Goal: Task Accomplishment & Management: Manage account settings

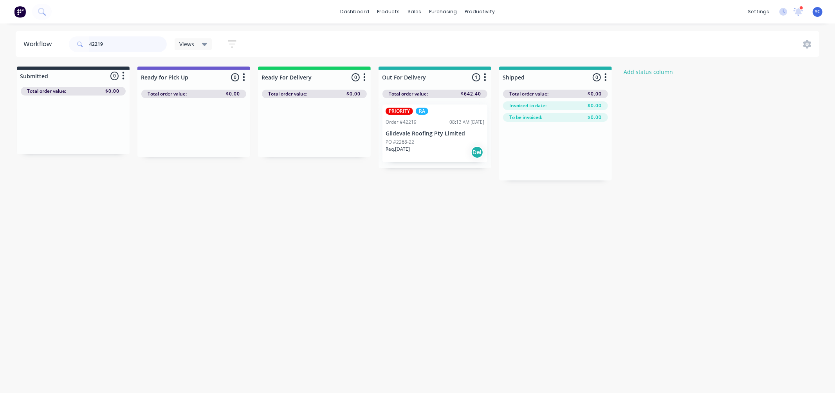
click at [134, 47] on input "42219" at bounding box center [128, 44] width 78 height 16
drag, startPoint x: 44, startPoint y: 126, endPoint x: 163, endPoint y: 128, distance: 119.1
click at [163, 128] on div "Submitted 1 Status colour #273444 hex #273444 Save Cancel Summaries Total order…" at bounding box center [420, 124] width 852 height 114
click at [140, 46] on input "42221" at bounding box center [128, 44] width 78 height 16
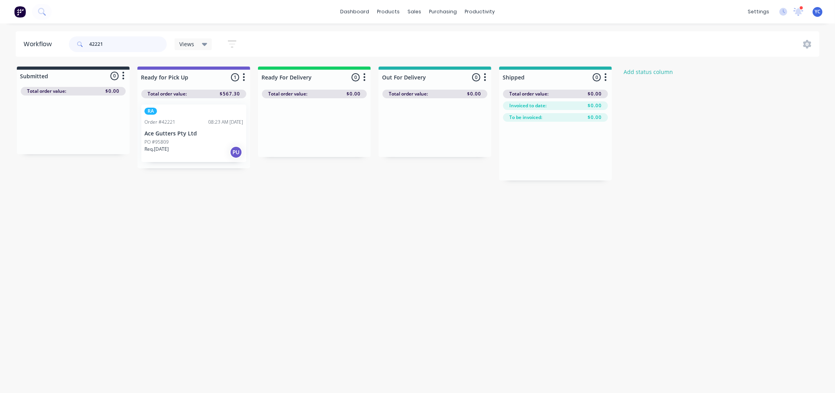
click at [140, 46] on input "42221" at bounding box center [128, 44] width 78 height 16
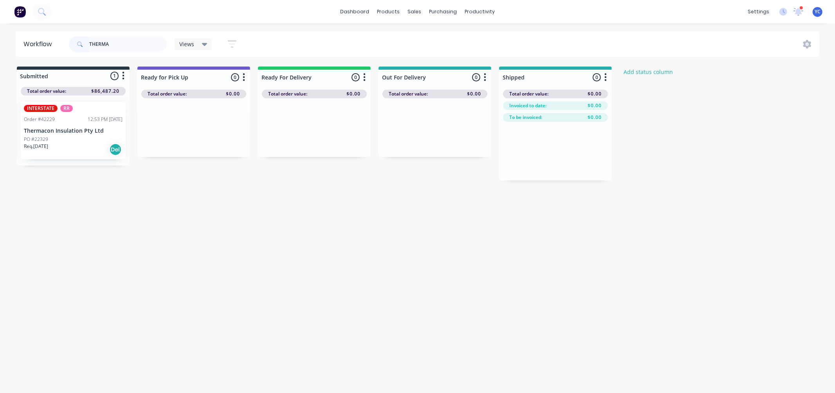
click at [71, 139] on div "PO #22329" at bounding box center [73, 139] width 99 height 7
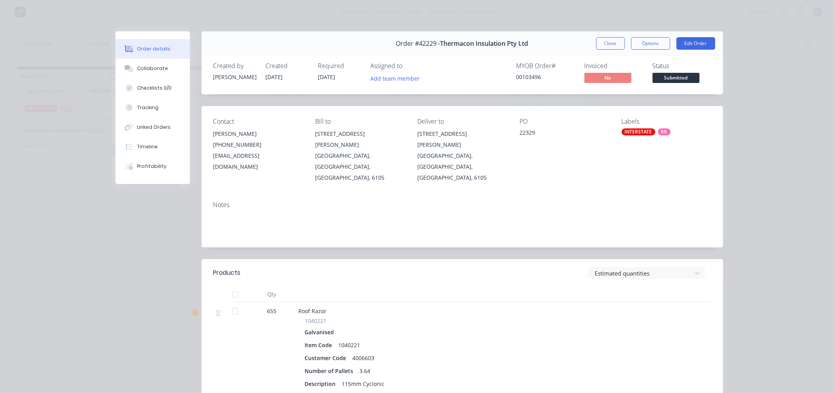
click at [365, 267] on div "Estimated quantities" at bounding box center [515, 273] width 392 height 12
drag, startPoint x: 413, startPoint y: 135, endPoint x: 443, endPoint y: 139, distance: 30.4
click at [443, 144] on div "Contact Niesha Adena (08) 9353 6033 reception@thermacon.com.au Bill to 16 Hodgs…" at bounding box center [463, 150] width 522 height 89
click at [443, 137] on div "16 Hodgson Way" at bounding box center [462, 139] width 90 height 22
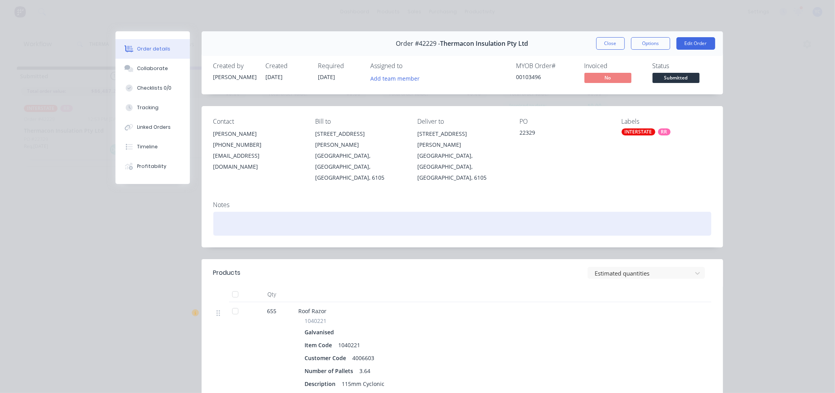
scroll to position [304, 0]
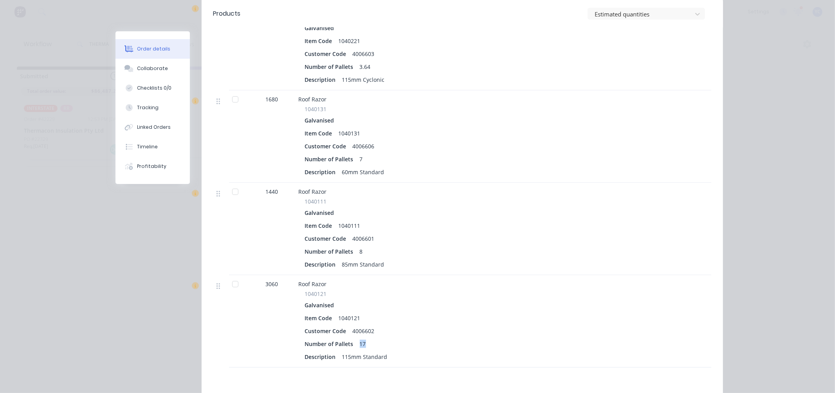
drag, startPoint x: 363, startPoint y: 321, endPoint x: 350, endPoint y: 323, distance: 12.7
click at [350, 338] on div "Number of Pallets 17" at bounding box center [452, 343] width 294 height 11
drag, startPoint x: 361, startPoint y: 226, endPoint x: 352, endPoint y: 230, distance: 10.0
click at [352, 246] on div "Number of Pallets 8" at bounding box center [452, 251] width 294 height 11
drag, startPoint x: 365, startPoint y: 138, endPoint x: 354, endPoint y: 137, distance: 11.4
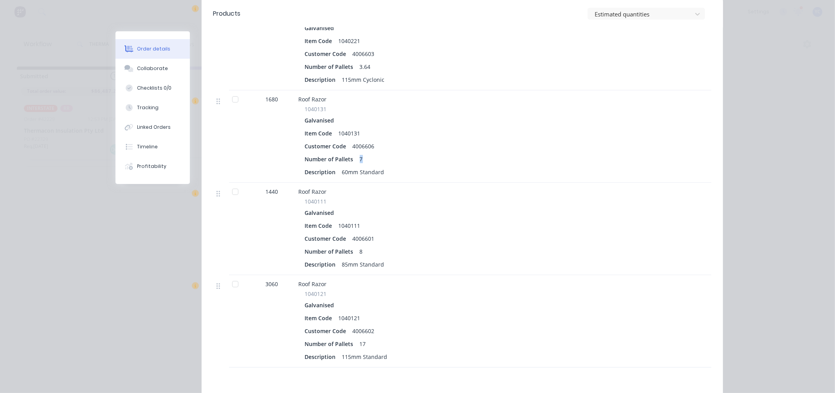
click at [354, 154] on div "Number of Pallets 7" at bounding box center [452, 159] width 294 height 11
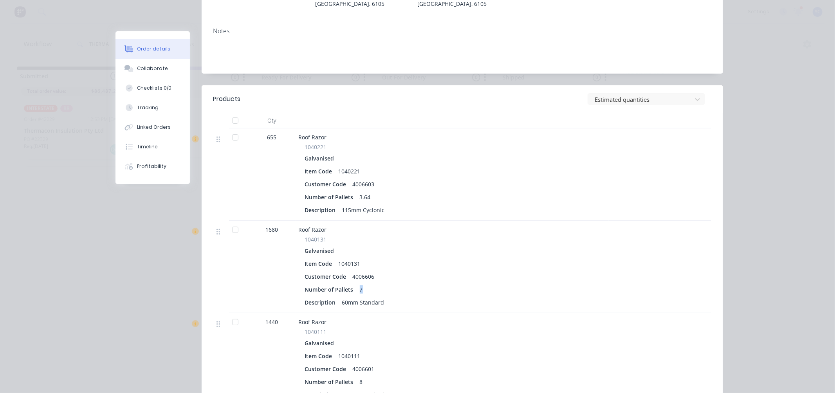
scroll to position [0, 0]
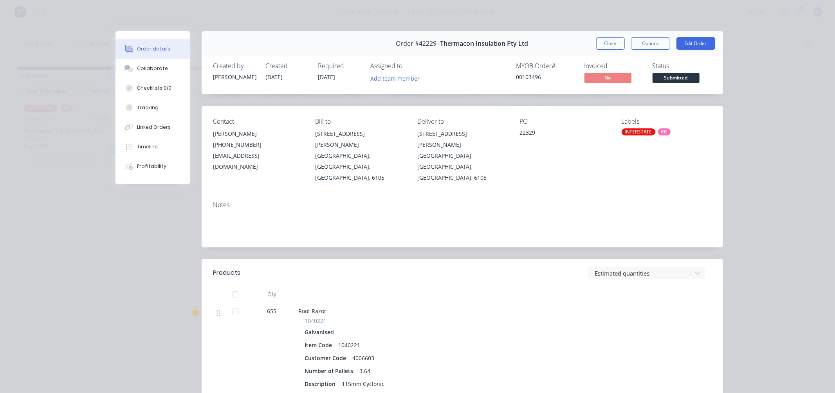
drag, startPoint x: 606, startPoint y: 45, endPoint x: 599, endPoint y: 44, distance: 6.8
click at [606, 45] on button "Close" at bounding box center [610, 43] width 29 height 13
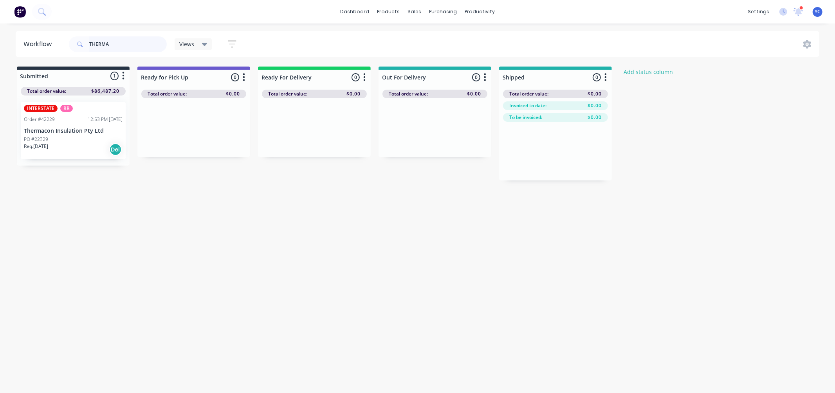
click at [132, 41] on input "THERMA" at bounding box center [128, 44] width 78 height 16
click at [132, 42] on input "THERMA" at bounding box center [128, 44] width 78 height 16
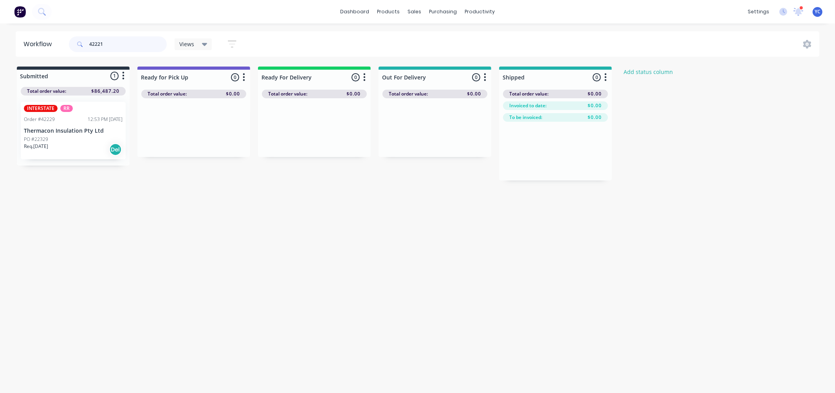
type input "42221"
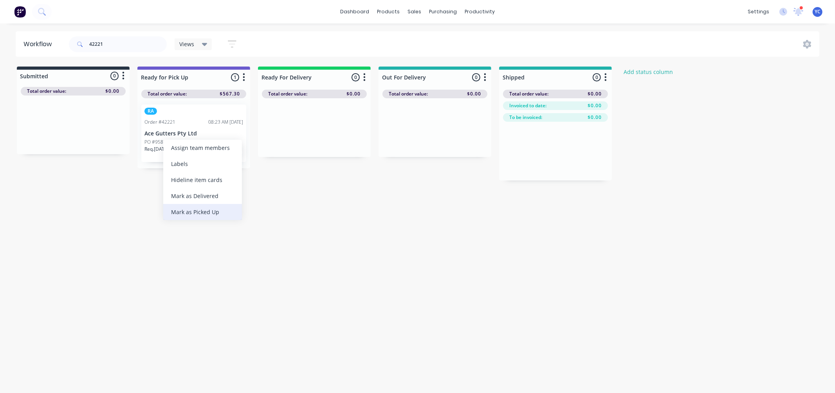
click at [216, 219] on div "Mark as Picked Up" at bounding box center [202, 212] width 79 height 16
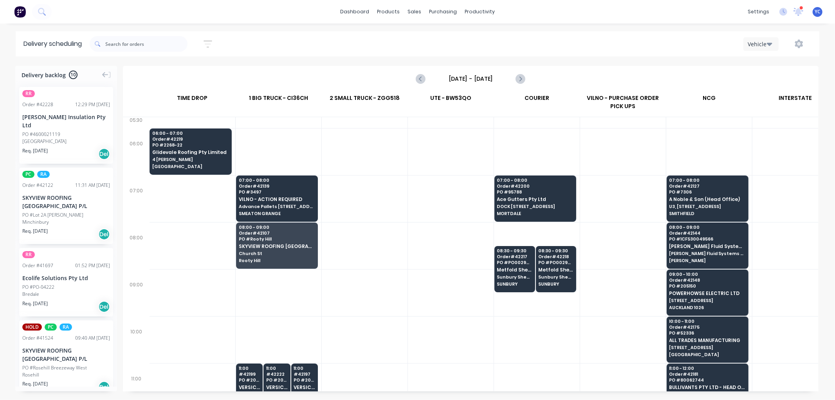
scroll to position [0, 0]
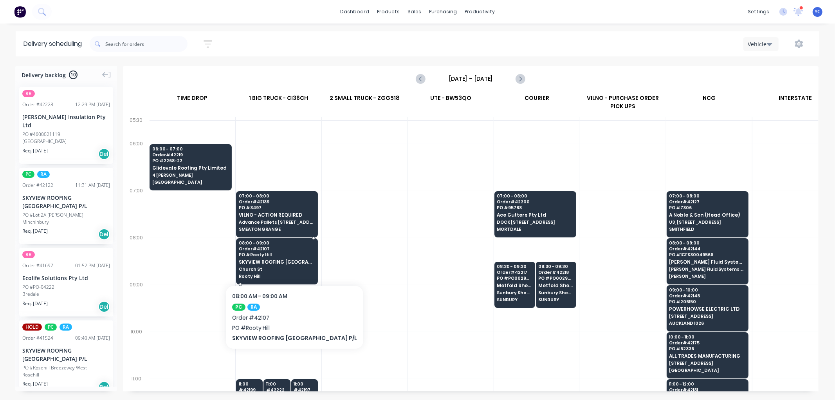
click at [258, 265] on div "08:00 - 09:00 Order # 42107 PO # Rooty Hill SKYVIEW ROOFING [GEOGRAPHIC_DATA] […" at bounding box center [277, 260] width 81 height 44
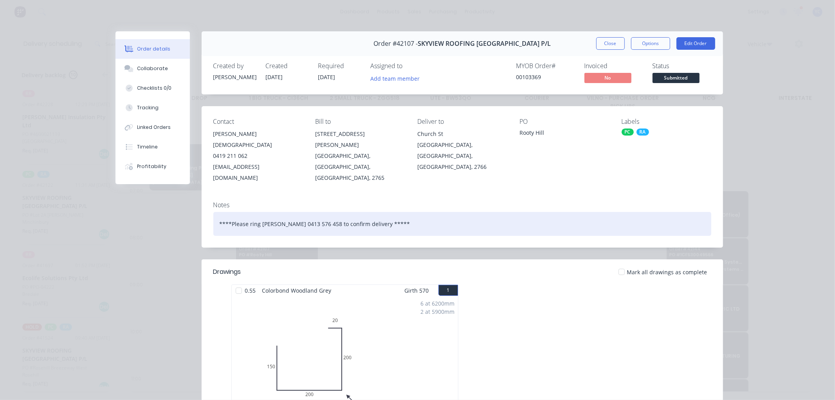
drag, startPoint x: 206, startPoint y: 143, endPoint x: 292, endPoint y: 202, distance: 103.8
click at [236, 146] on div "Contact [PERSON_NAME] [PHONE_NUMBER] [EMAIL_ADDRESS][DOMAIN_NAME] Bill to [STRE…" at bounding box center [463, 150] width 522 height 89
click at [287, 212] on div "****Please ring [PERSON_NAME] 0413 576 458 to confirm delivery *****" at bounding box center [462, 224] width 498 height 24
drag, startPoint x: 312, startPoint y: 205, endPoint x: 323, endPoint y: 204, distance: 11.5
click at [323, 212] on div "****Please ring [PERSON_NAME] 0413 576 458 to confirm delivery *****" at bounding box center [462, 224] width 498 height 24
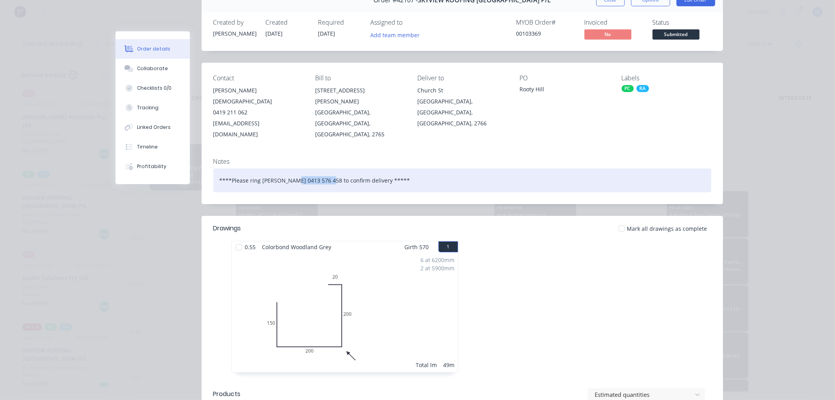
scroll to position [0, 0]
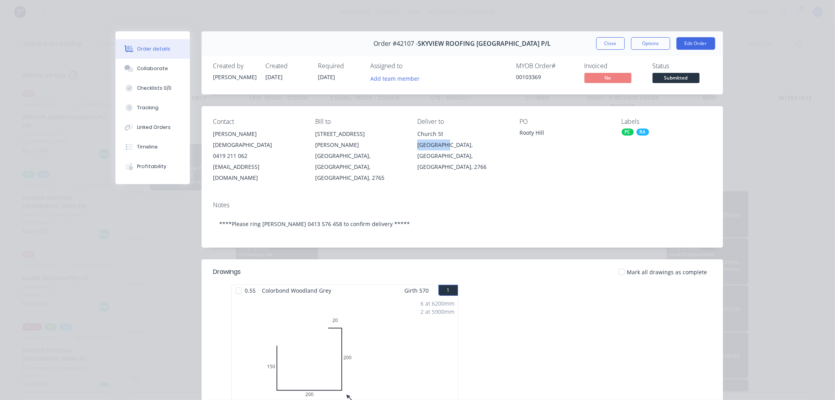
drag, startPoint x: 413, startPoint y: 145, endPoint x: 438, endPoint y: 150, distance: 25.2
click at [438, 150] on div "Contact [PERSON_NAME] [PHONE_NUMBER] [EMAIL_ADDRESS][DOMAIN_NAME] Bill to [STRE…" at bounding box center [463, 150] width 522 height 89
drag, startPoint x: 414, startPoint y: 132, endPoint x: 438, endPoint y: 147, distance: 27.6
click at [438, 147] on div "[DEMOGRAPHIC_DATA] [GEOGRAPHIC_DATA], [GEOGRAPHIC_DATA], [GEOGRAPHIC_DATA], 2766" at bounding box center [462, 150] width 90 height 44
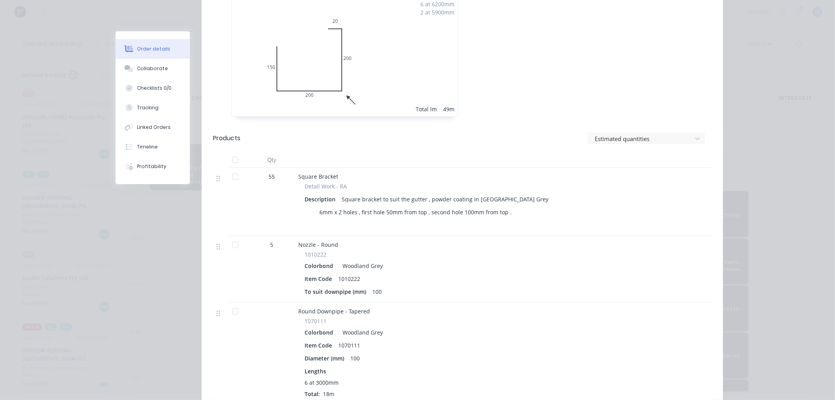
scroll to position [314, 0]
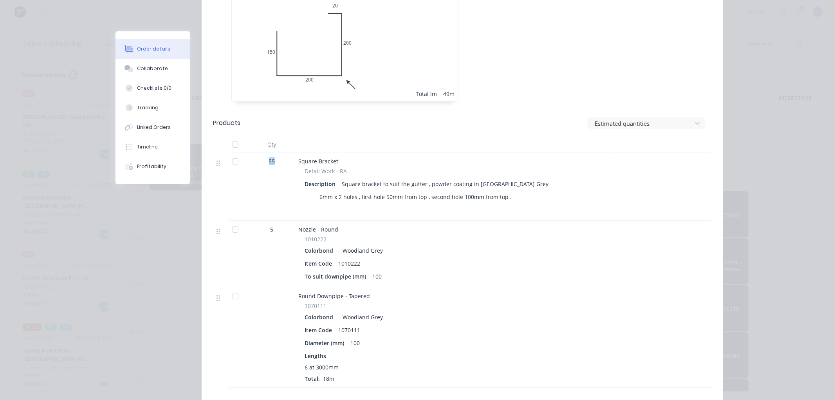
drag, startPoint x: 265, startPoint y: 141, endPoint x: 284, endPoint y: 139, distance: 18.6
click at [284, 157] on div "55" at bounding box center [272, 161] width 41 height 8
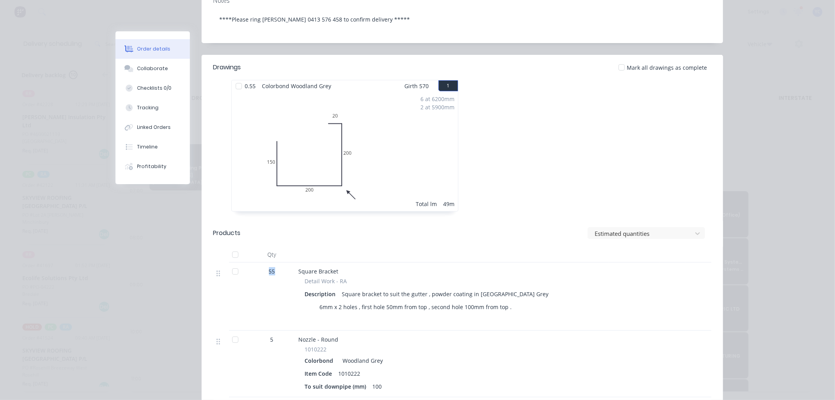
scroll to position [43, 0]
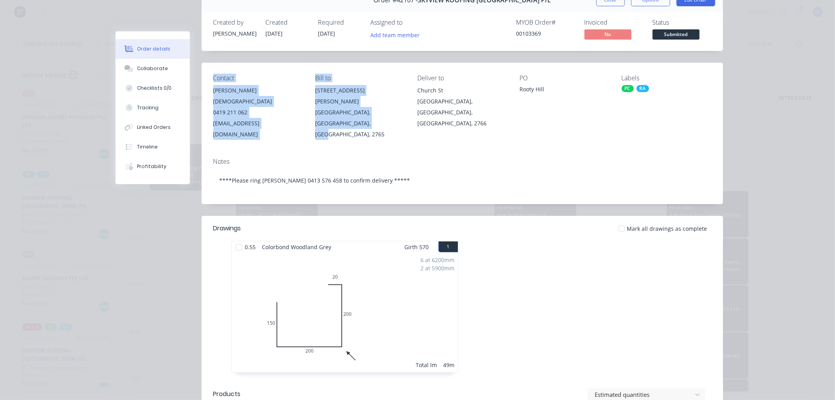
drag, startPoint x: 209, startPoint y: 75, endPoint x: 355, endPoint y: 113, distance: 150.8
click at [355, 113] on div "Contact [PERSON_NAME] [PHONE_NUMBER] [EMAIL_ADDRESS][DOMAIN_NAME] Bill to [STRE…" at bounding box center [463, 107] width 522 height 89
click at [355, 113] on div "[GEOGRAPHIC_DATA], [GEOGRAPHIC_DATA], [GEOGRAPHIC_DATA], 2765" at bounding box center [360, 123] width 90 height 33
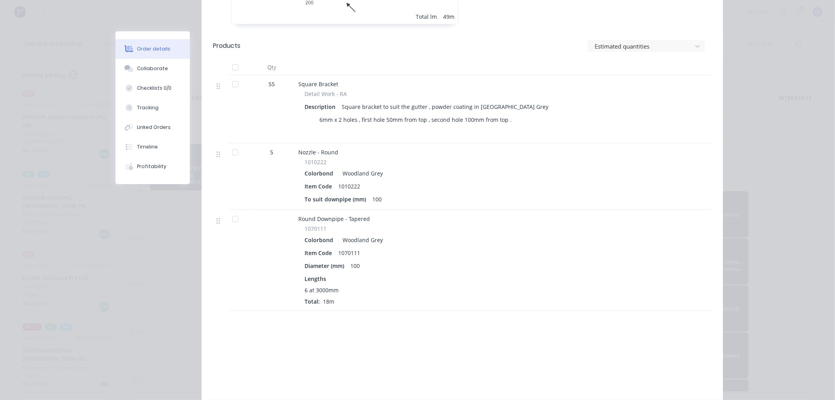
scroll to position [348, 0]
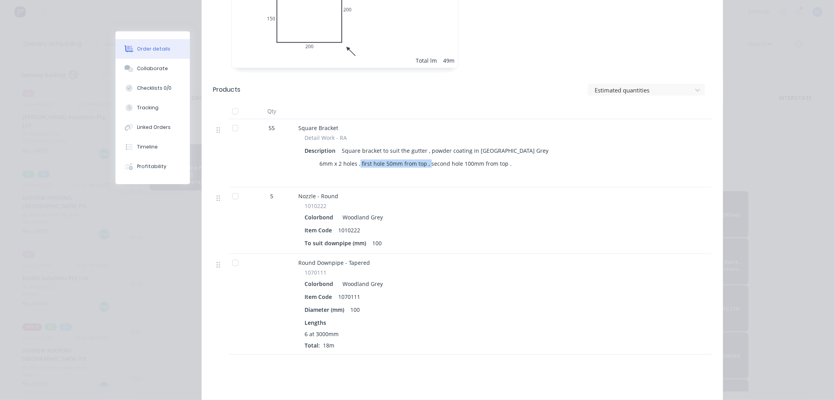
drag, startPoint x: 357, startPoint y: 141, endPoint x: 426, endPoint y: 144, distance: 69.0
click at [426, 158] on div "6mm x 2 holes , first hole 50mm from top , second hole 100mm from top ." at bounding box center [416, 163] width 199 height 11
drag, startPoint x: 264, startPoint y: 106, endPoint x: 275, endPoint y: 106, distance: 11.0
click at [275, 124] on div "55" at bounding box center [272, 128] width 41 height 8
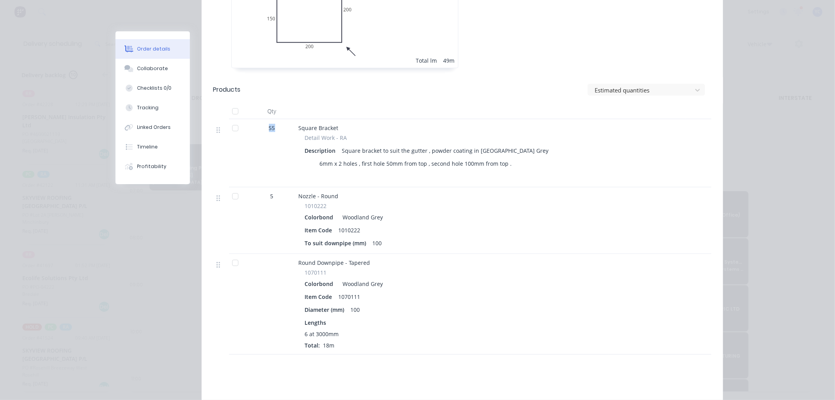
drag, startPoint x: 275, startPoint y: 106, endPoint x: 265, endPoint y: 108, distance: 10.0
click at [265, 124] on div "55" at bounding box center [272, 128] width 41 height 8
click at [269, 124] on span "55" at bounding box center [272, 128] width 6 height 8
drag, startPoint x: 318, startPoint y: 141, endPoint x: 386, endPoint y: 146, distance: 68.3
click at [386, 158] on div "6mm x 2 holes , first hole 50mm from top , second hole 100mm from top ." at bounding box center [416, 163] width 199 height 11
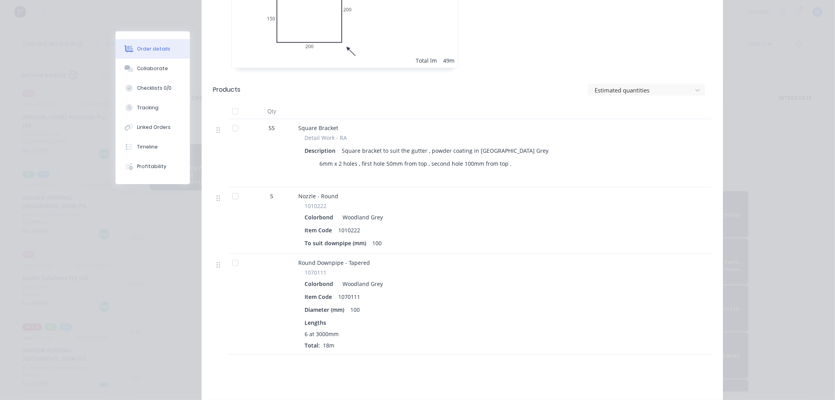
click at [342, 187] on div "Nozzle - Round 1010222 Colorbond Woodland Grey Item Code 1010222 To suit downpi…" at bounding box center [452, 220] width 313 height 67
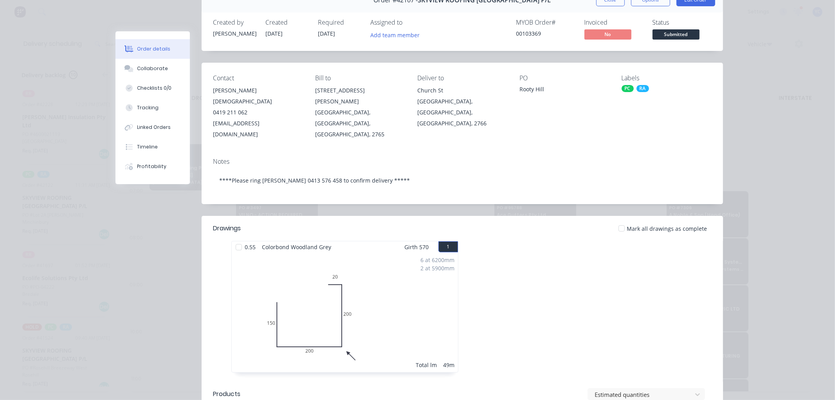
scroll to position [0, 0]
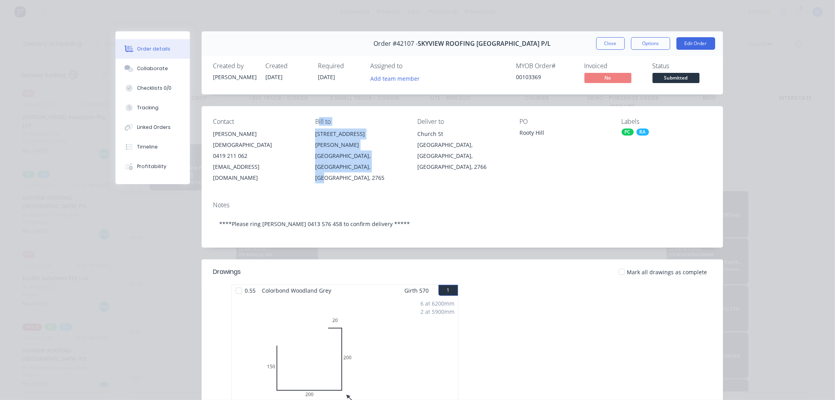
drag, startPoint x: 316, startPoint y: 119, endPoint x: 347, endPoint y: 162, distance: 53.0
click at [347, 162] on div "Bill to [STREET_ADDRESS][PERSON_NAME]" at bounding box center [360, 150] width 90 height 65
click at [336, 147] on div "Contact [PERSON_NAME] [PHONE_NUMBER] [EMAIL_ADDRESS][DOMAIN_NAME] Bill to [STRE…" at bounding box center [463, 150] width 522 height 89
click at [315, 123] on div "Bill to" at bounding box center [360, 121] width 90 height 7
drag, startPoint x: 310, startPoint y: 122, endPoint x: 356, endPoint y: 161, distance: 60.8
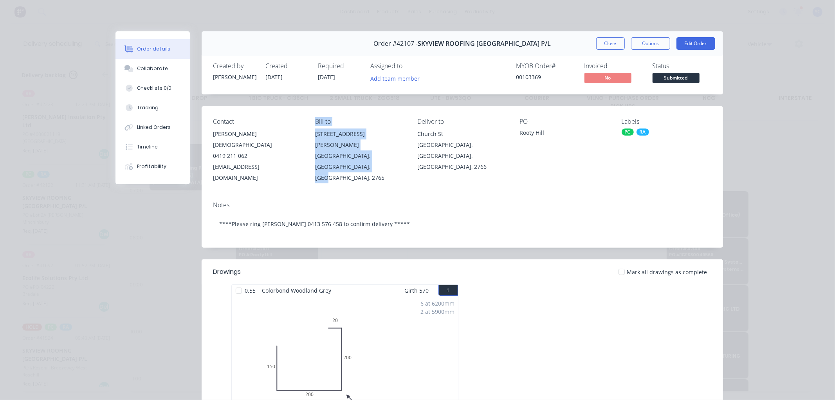
click at [356, 161] on div "Contact [PERSON_NAME] [PHONE_NUMBER] [EMAIL_ADDRESS][DOMAIN_NAME] Bill to [STRE…" at bounding box center [463, 150] width 522 height 89
click at [356, 161] on div "[GEOGRAPHIC_DATA], [GEOGRAPHIC_DATA], [GEOGRAPHIC_DATA], 2765" at bounding box center [360, 166] width 90 height 33
click at [598, 49] on button "Close" at bounding box center [610, 43] width 29 height 13
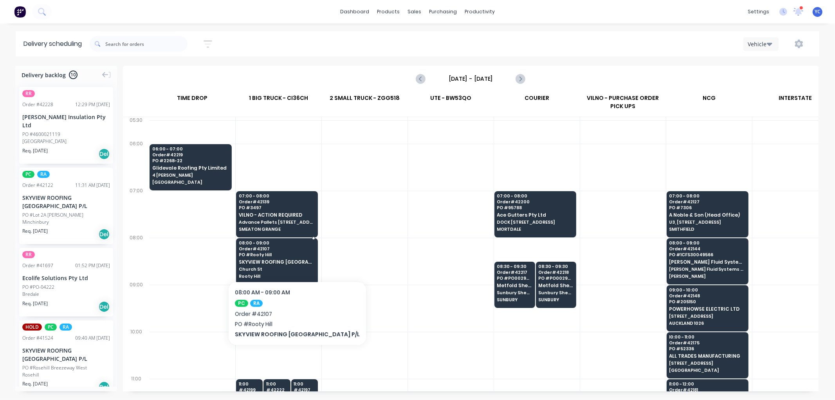
click at [280, 257] on div "08:00 - 09:00 Order # 42107 PO # Rooty Hill SKYVIEW ROOFING [GEOGRAPHIC_DATA] […" at bounding box center [277, 260] width 81 height 44
click at [280, 257] on body "dashboard products sales purchasing productivity dashboard products Product Cat…" at bounding box center [417, 200] width 835 height 400
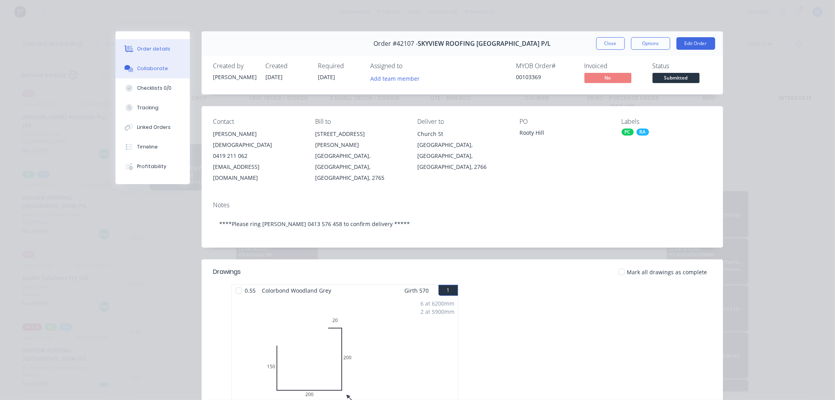
click at [150, 69] on div "Collaborate" at bounding box center [152, 68] width 31 height 7
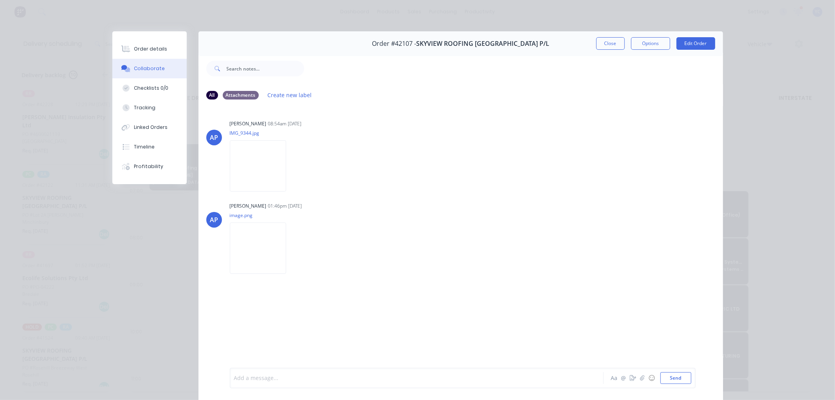
click at [286, 378] on div at bounding box center [406, 378] width 343 height 8
click at [531, 370] on span "site contact [PERSON_NAME] would like an additional 12 Square Brackets added to…" at bounding box center [403, 376] width 336 height 16
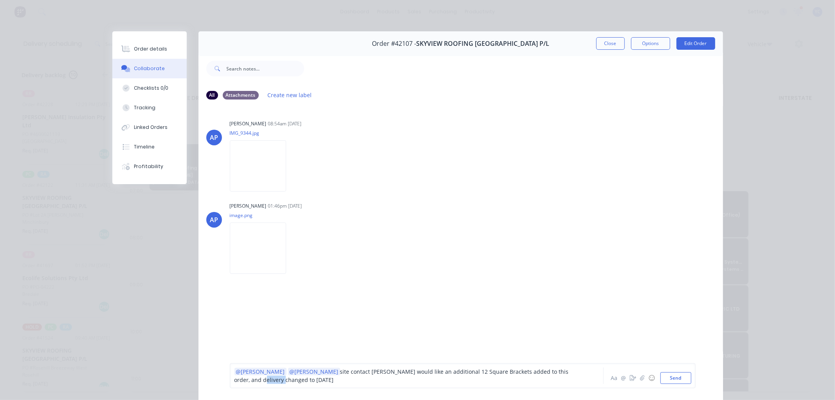
click at [531, 370] on span "site contact [PERSON_NAME] would like an additional 12 Square Brackets added to…" at bounding box center [403, 376] width 336 height 16
click at [421, 380] on div "@[PERSON_NAME] @[PERSON_NAME] site contact [PERSON_NAME] would like an addition…" at bounding box center [406, 375] width 343 height 16
click at [674, 382] on button "Send" at bounding box center [676, 378] width 31 height 12
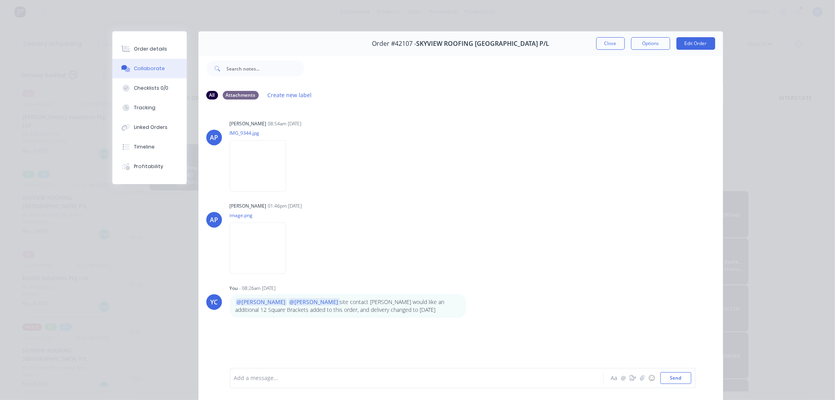
drag, startPoint x: 601, startPoint y: 43, endPoint x: 238, endPoint y: 4, distance: 365.1
click at [601, 43] on button "Close" at bounding box center [610, 43] width 29 height 13
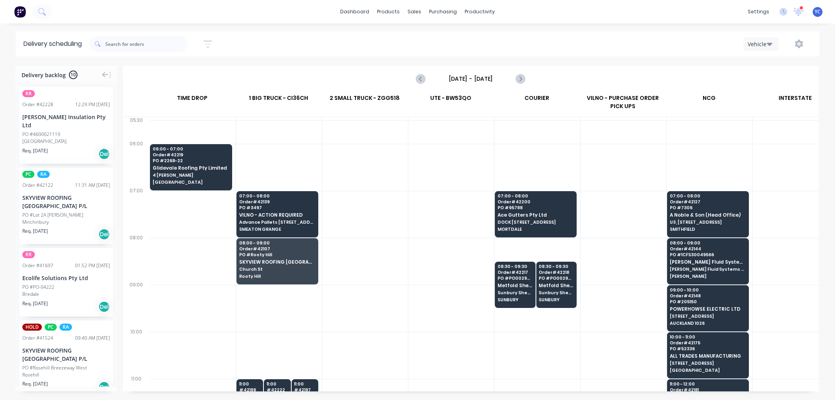
click at [523, 281] on div "08:30 - 09:30 Order # 42217 PO # PO002904 Metfold Sheetmetal Sunbury Sheetmetal…" at bounding box center [515, 284] width 40 height 44
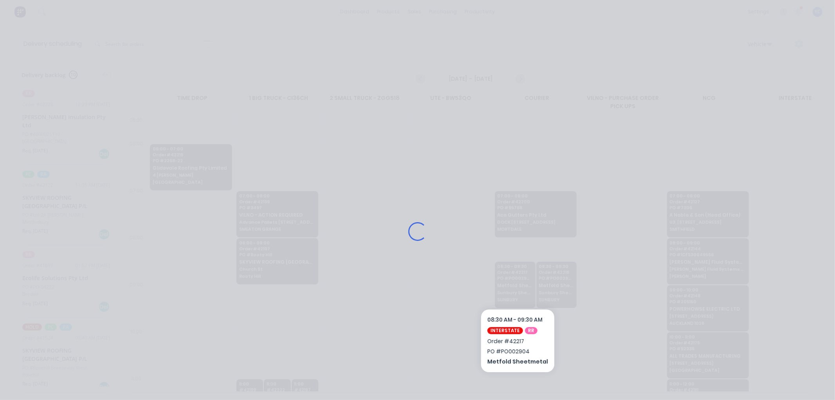
click at [523, 281] on div "Loading..." at bounding box center [418, 231] width 627 height 400
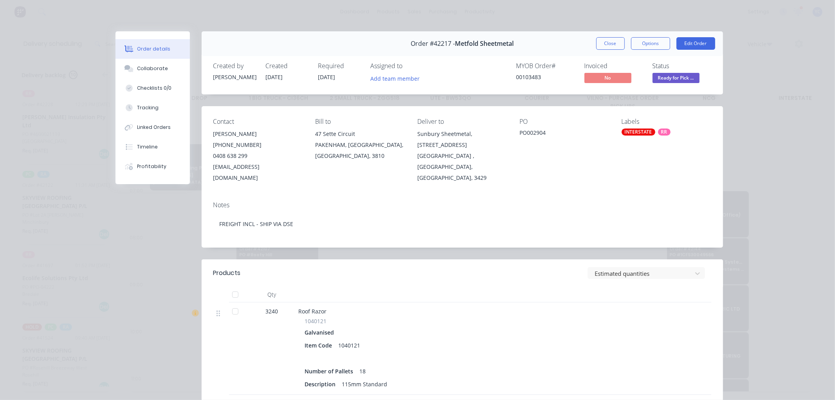
scroll to position [0, 0]
drag, startPoint x: 310, startPoint y: 135, endPoint x: 376, endPoint y: 159, distance: 70.6
click at [376, 159] on div "Contact Reddy Mora (02) 9732 0148 0408 638 299 reddy@metfoldsm.com.au Bill to 4…" at bounding box center [463, 150] width 522 height 89
drag, startPoint x: 433, startPoint y: 140, endPoint x: 509, endPoint y: 161, distance: 78.6
click at [509, 161] on div "Contact Reddy Mora (02) 9732 0148 0408 638 299 reddy@metfoldsm.com.au Bill to 4…" at bounding box center [463, 150] width 522 height 89
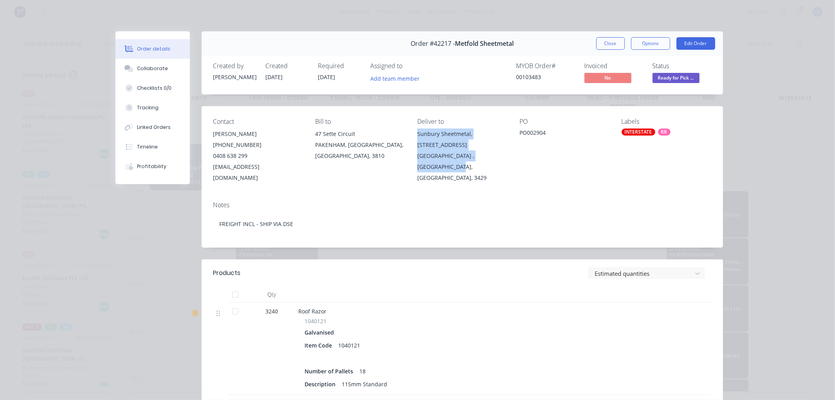
click at [435, 140] on div "Sunbury Sheetmetal, [STREET_ADDRESS]" at bounding box center [462, 139] width 90 height 22
drag, startPoint x: 414, startPoint y: 135, endPoint x: 613, endPoint y: 53, distance: 215.1
click at [508, 171] on div "Contact Reddy Mora (02) 9732 0148 0408 638 299 reddy@metfoldsm.com.au Bill to 4…" at bounding box center [463, 150] width 522 height 89
click at [606, 45] on button "Close" at bounding box center [610, 43] width 29 height 13
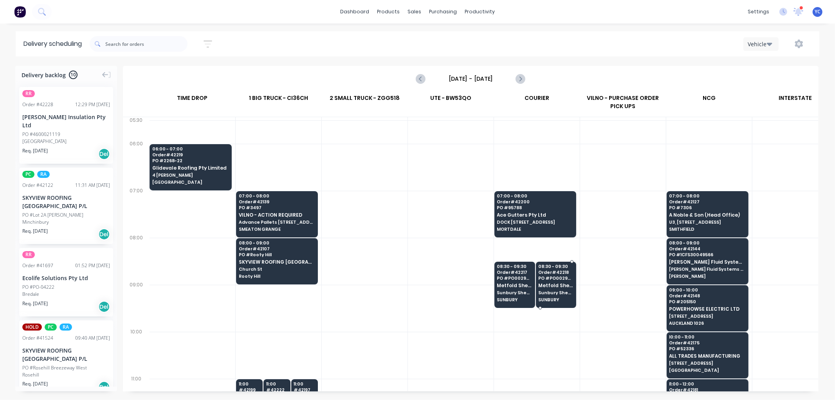
click at [549, 286] on span "Metfold Sheetmetal" at bounding box center [555, 285] width 35 height 5
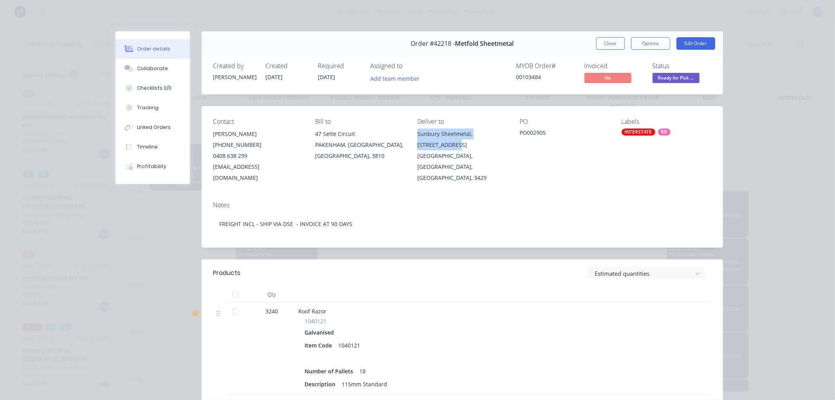
drag, startPoint x: 470, startPoint y: 148, endPoint x: 474, endPoint y: 143, distance: 6.4
click at [474, 143] on div "Contact Reddy Mora (02) 9732 0148 0408 638 299 reddy@metfoldsm.com.au Bill to 4…" at bounding box center [463, 150] width 522 height 89
click at [500, 153] on div "SUNBURY, Victoria, Australia, 3429" at bounding box center [462, 166] width 90 height 33
drag, startPoint x: 469, startPoint y: 135, endPoint x: 506, endPoint y: 142, distance: 37.9
click at [506, 142] on div "Contact Reddy Mora (02) 9732 0148 0408 638 299 reddy@metfoldsm.com.au Bill to 4…" at bounding box center [463, 150] width 522 height 89
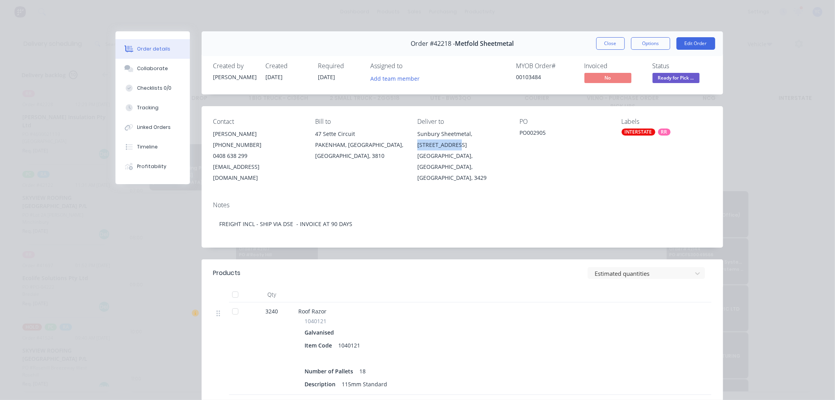
click at [422, 146] on div "Sunbury Sheetmetal, [STREET_ADDRESS]" at bounding box center [462, 139] width 90 height 22
drag, startPoint x: 413, startPoint y: 134, endPoint x: 470, endPoint y: 133, distance: 57.2
click at [470, 133] on div "Contact Reddy Mora (02) 9732 0148 0408 638 299 reddy@metfoldsm.com.au Bill to 4…" at bounding box center [463, 150] width 522 height 89
